Goal: Obtain resource: Download file/media

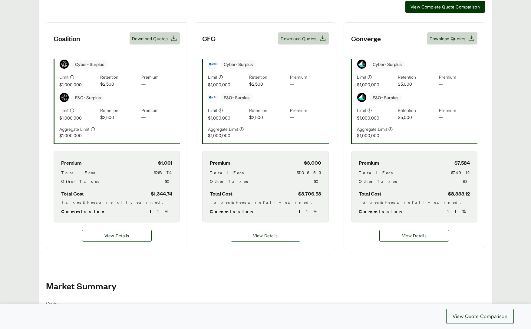
scroll to position [200, 0]
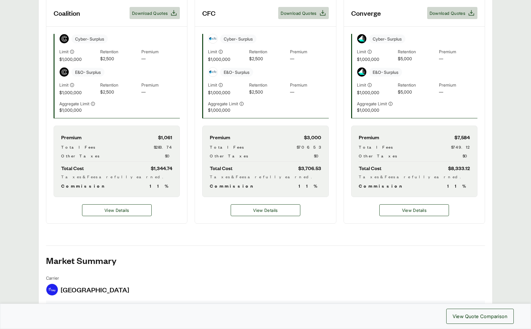
click at [171, 184] on span "11 %" at bounding box center [161, 185] width 23 height 7
click at [166, 185] on span "11 %" at bounding box center [161, 185] width 23 height 7
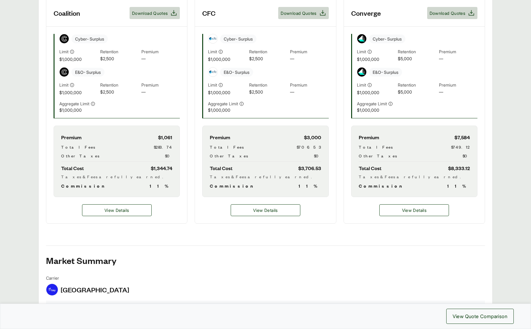
click at [166, 185] on span "11 %" at bounding box center [161, 185] width 23 height 7
click at [132, 210] on button "View Details" at bounding box center [117, 211] width 70 height 12
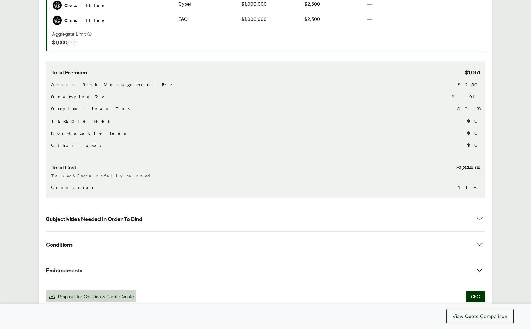
scroll to position [205, 0]
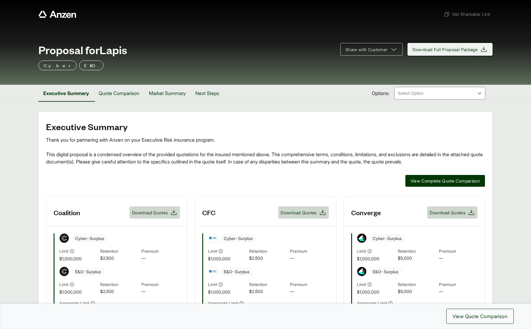
click at [447, 49] on span "Download Full Proposal Package" at bounding box center [445, 49] width 65 height 6
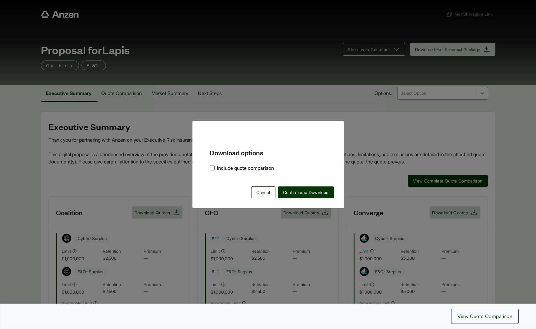
click at [255, 166] on label "Include quote comparison" at bounding box center [242, 168] width 64 height 7
click at [315, 191] on span "Confirm and Download" at bounding box center [306, 192] width 46 height 6
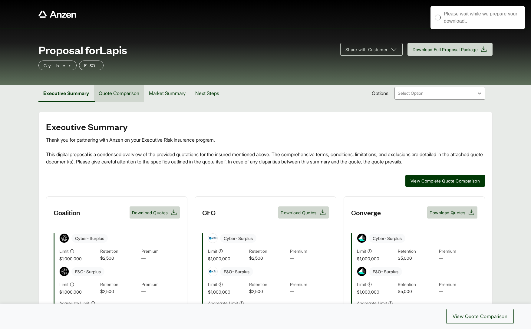
click at [114, 96] on button "Quote Comparison" at bounding box center [119, 93] width 50 height 17
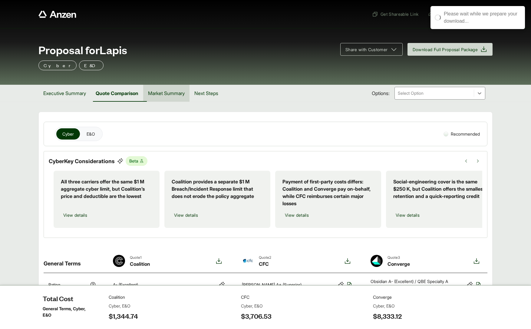
click at [182, 90] on button "Market Summary" at bounding box center [166, 93] width 46 height 17
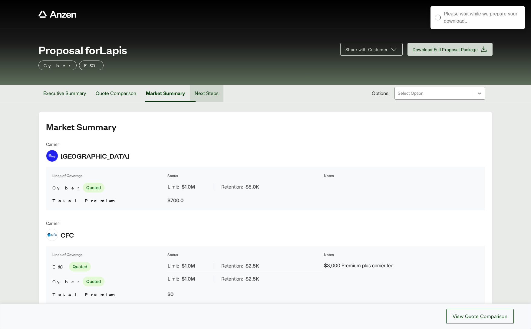
click at [213, 95] on button "Next Steps" at bounding box center [207, 93] width 34 height 17
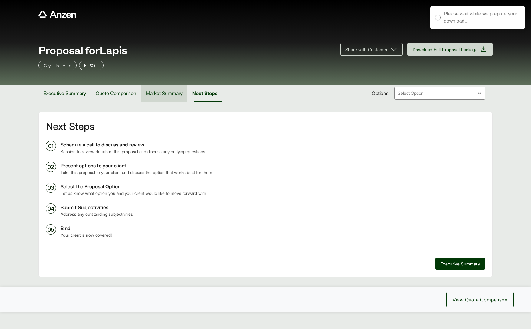
click at [174, 95] on button "Market Summary" at bounding box center [164, 93] width 46 height 17
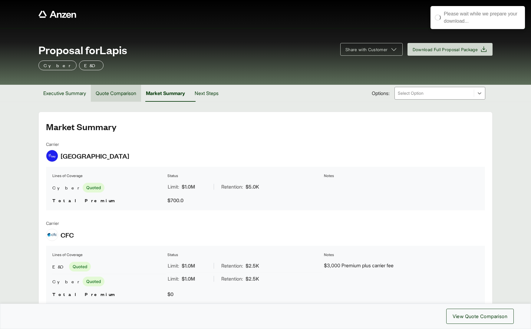
click at [126, 94] on button "Quote Comparison" at bounding box center [116, 93] width 50 height 17
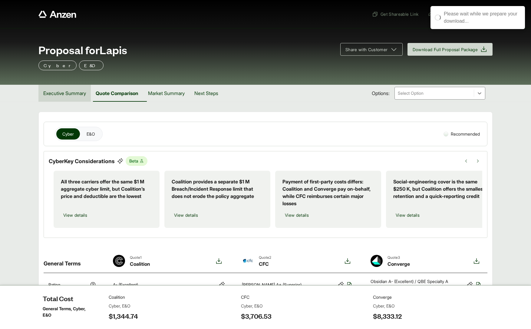
click at [73, 90] on button "Executive Summary" at bounding box center [64, 93] width 52 height 17
